Goal: Task Accomplishment & Management: Manage account settings

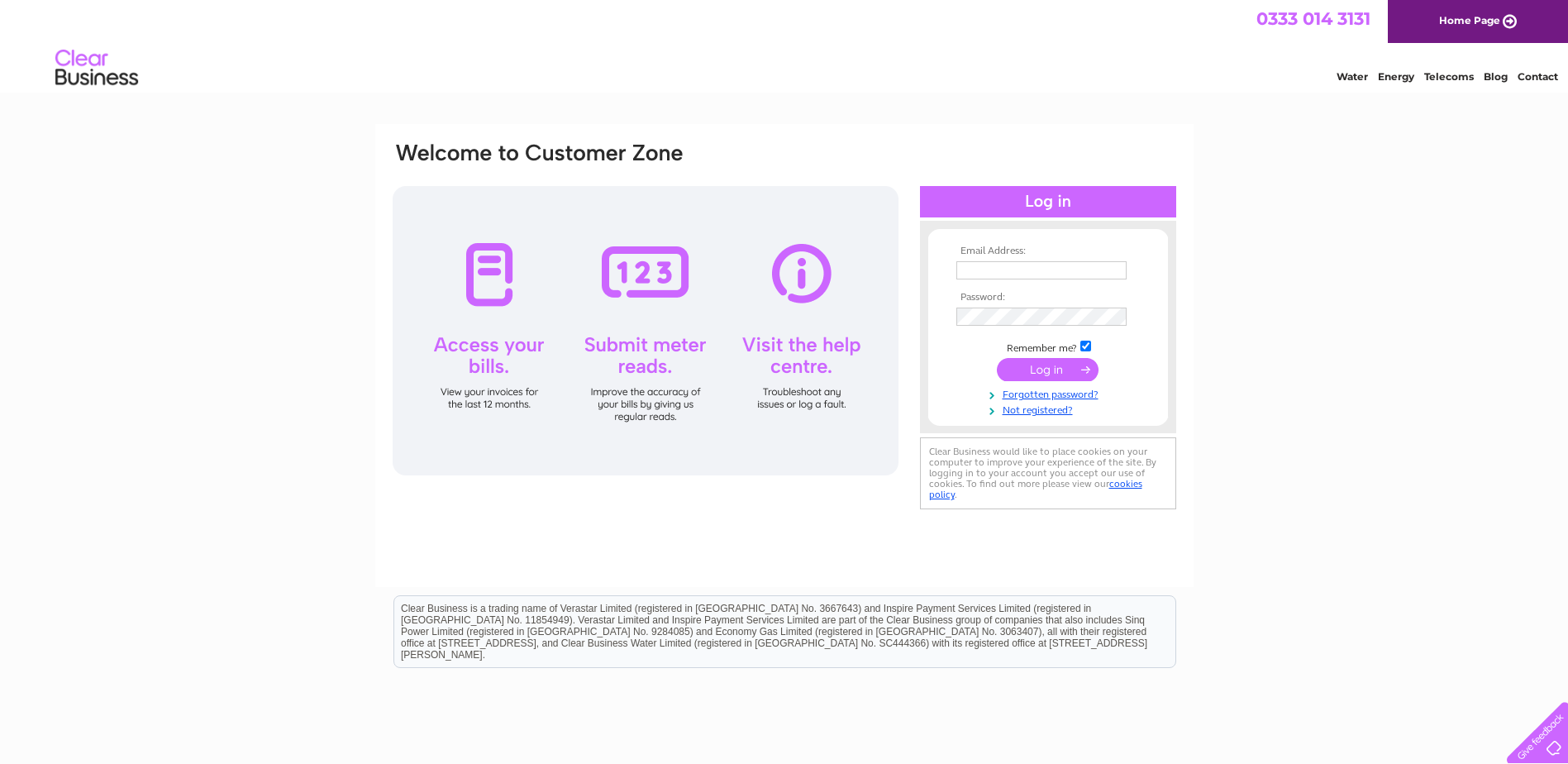
type input "info@aberlourhotel.co.uk"
click at [1048, 370] on input "submit" at bounding box center [1047, 370] width 102 height 23
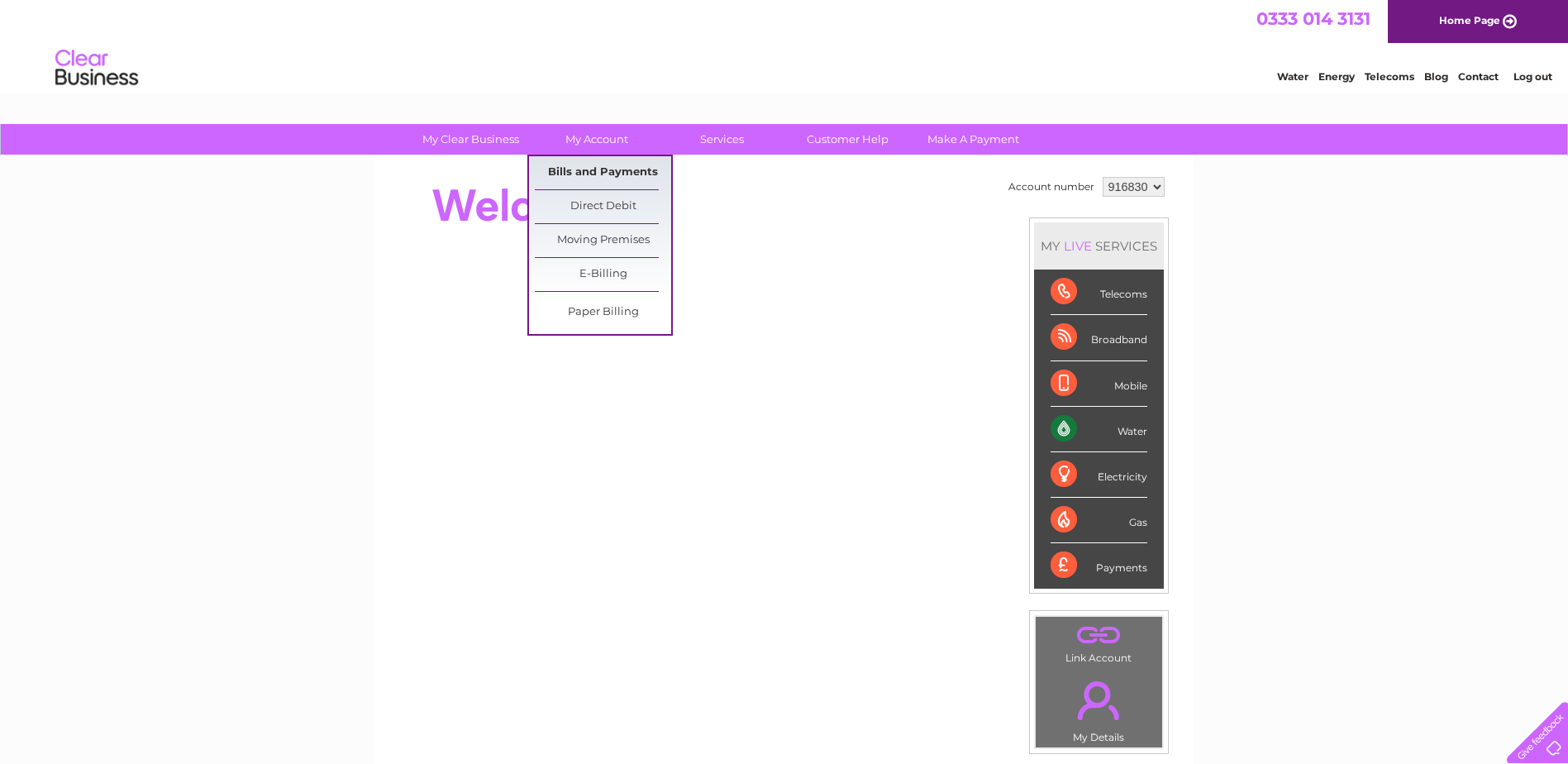
click at [599, 180] on link "Bills and Payments" at bounding box center [603, 172] width 136 height 33
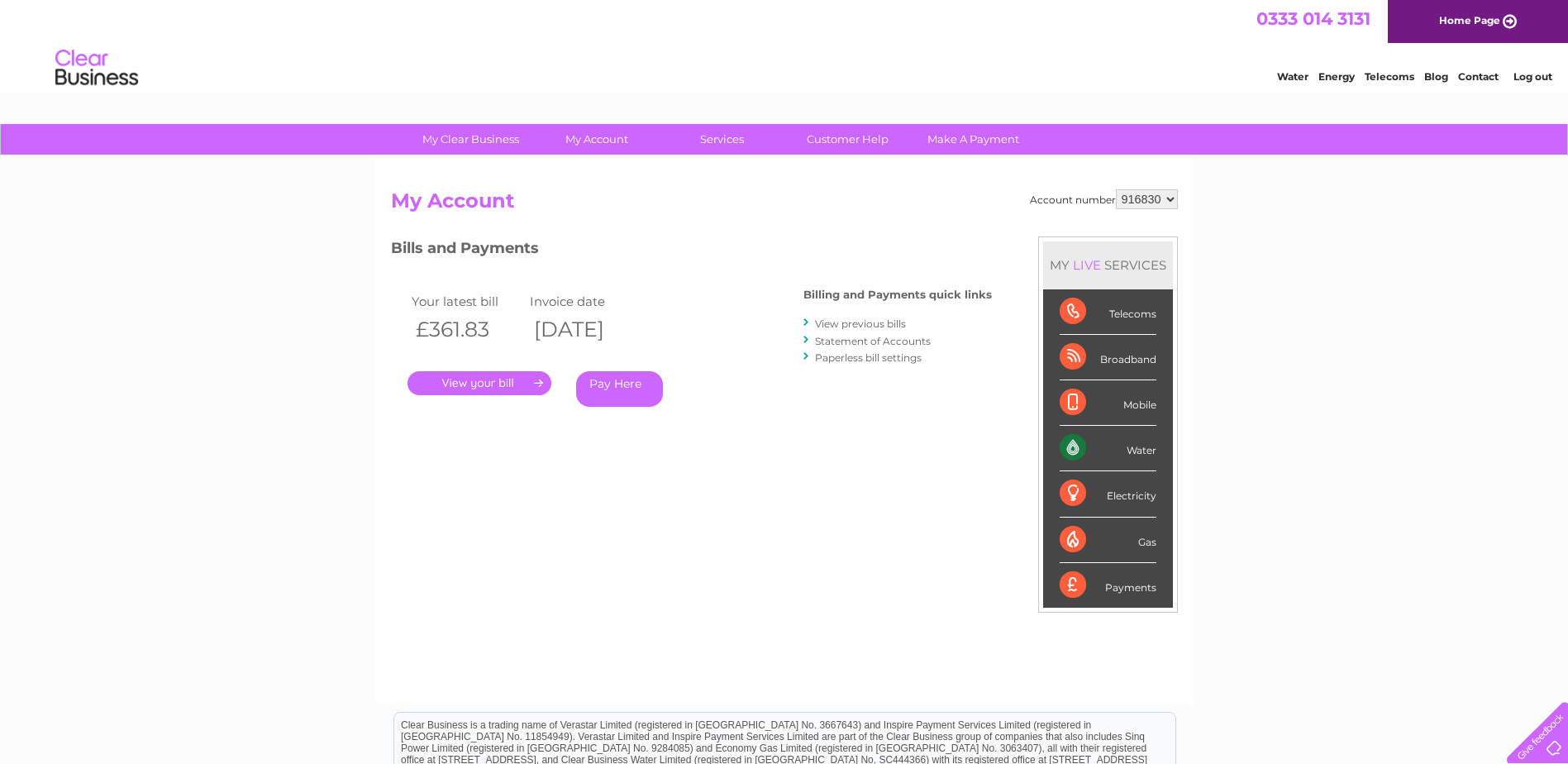
click at [499, 386] on link "." at bounding box center [479, 383] width 144 height 24
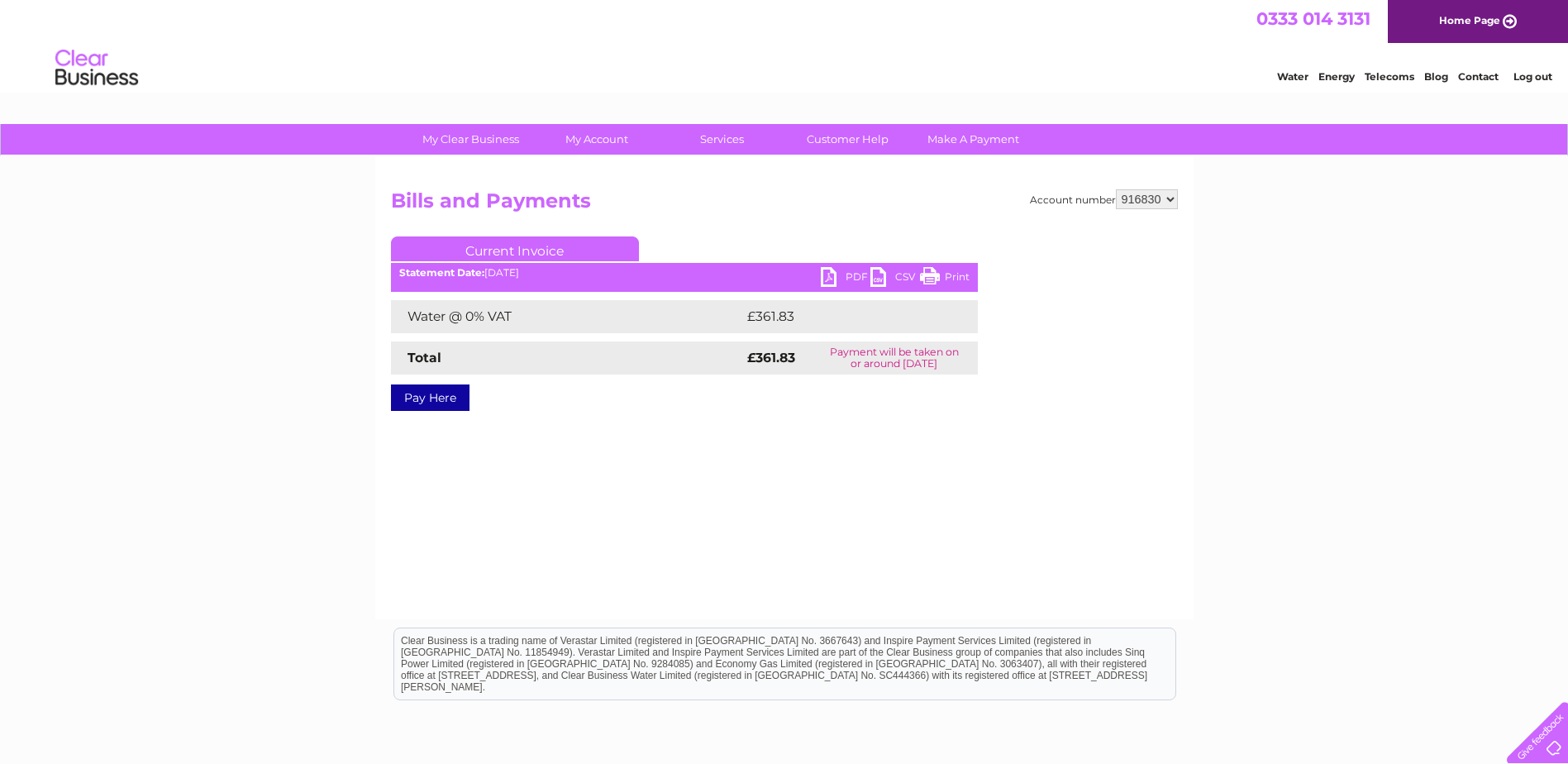
click at [850, 275] on link "PDF" at bounding box center [846, 279] width 49 height 24
click at [846, 272] on link "PDF" at bounding box center [846, 279] width 49 height 24
